Goal: Task Accomplishment & Management: Manage account settings

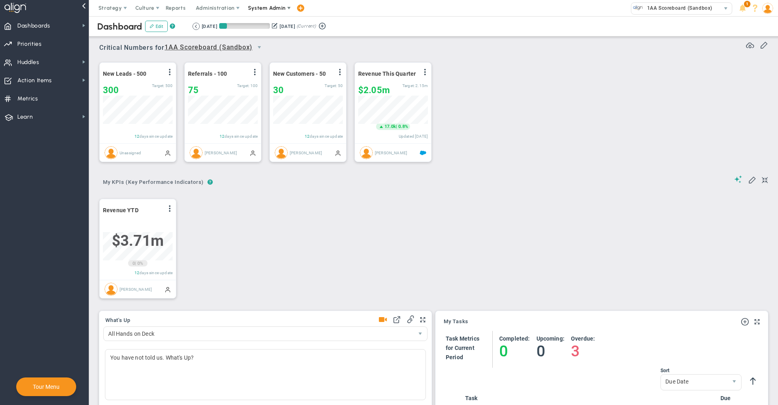
click at [262, 7] on span "System Admin" at bounding box center [267, 8] width 38 height 6
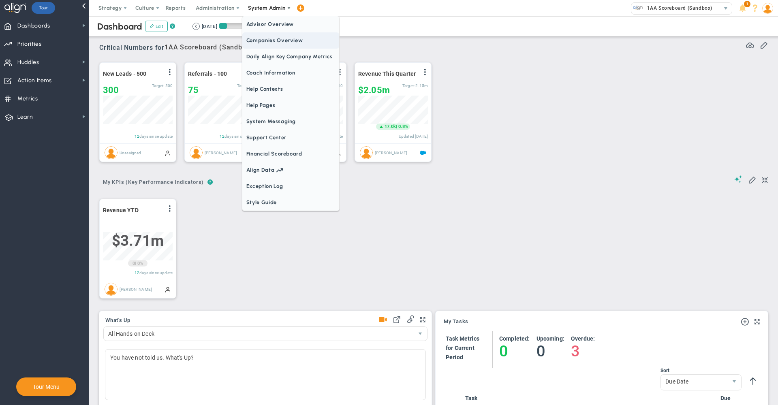
click at [275, 41] on span "Companies Overview" at bounding box center [290, 40] width 97 height 16
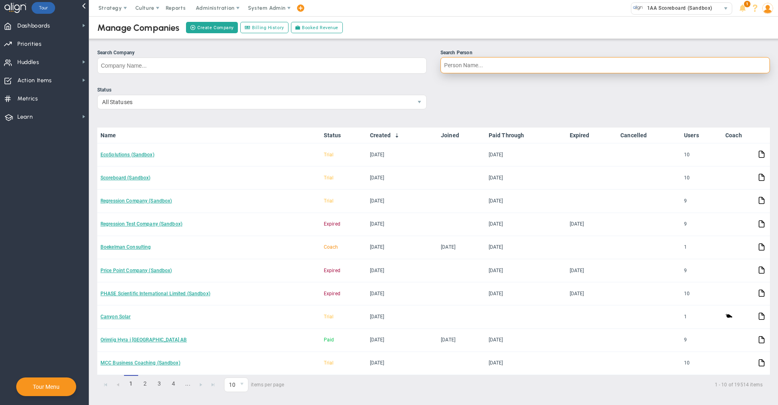
click at [467, 60] on input "Search Person" at bounding box center [604, 65] width 329 height 16
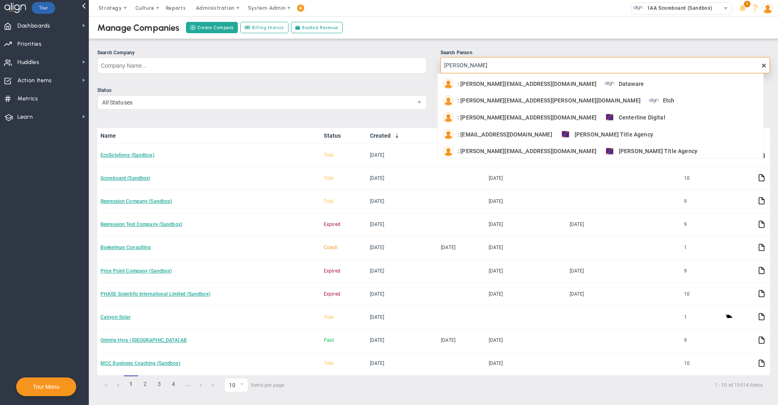
type input "[PERSON_NAME]"
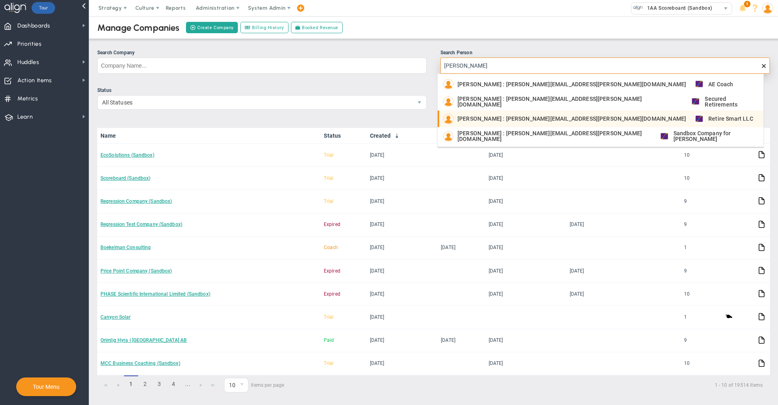
click at [478, 116] on span "[PERSON_NAME] : [PERSON_NAME][EMAIL_ADDRESS][PERSON_NAME][DOMAIN_NAME]" at bounding box center [571, 119] width 228 height 6
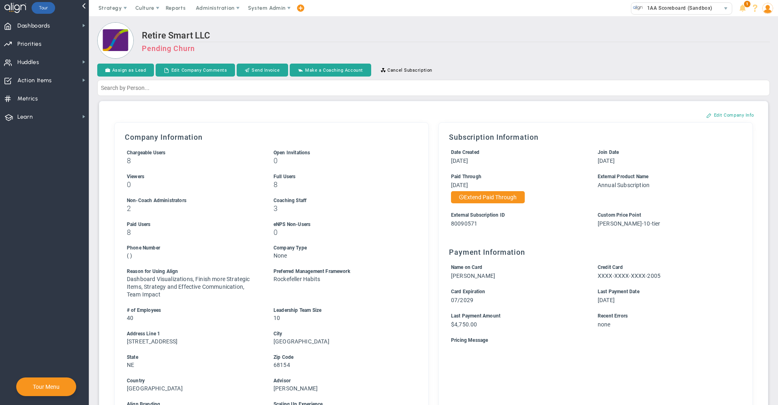
click at [536, 66] on div "Assign as Lead Edit Company Comments Send Invoice Make a Coaching Account Cance…" at bounding box center [433, 71] width 672 height 14
click at [248, 37] on h2 "Retire Smart LLC" at bounding box center [456, 36] width 628 height 12
click at [458, 42] on h2 "Retire Smart LLC" at bounding box center [456, 36] width 628 height 12
